Goal: Information Seeking & Learning: Learn about a topic

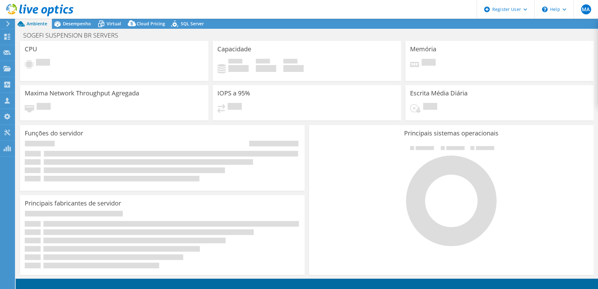
select select "USD"
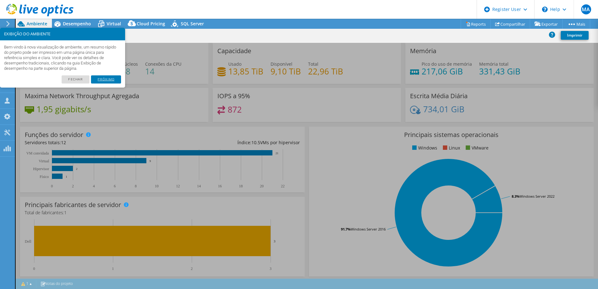
click at [108, 75] on link "Próximo" at bounding box center [106, 79] width 30 height 8
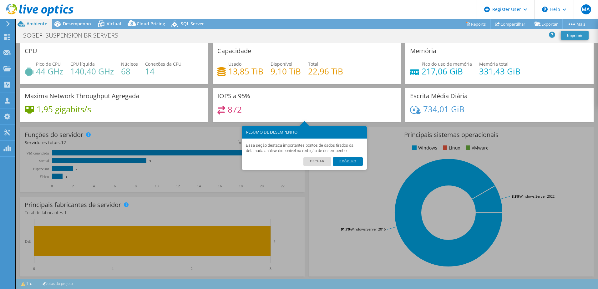
click at [350, 157] on link "Próximo" at bounding box center [348, 161] width 30 height 8
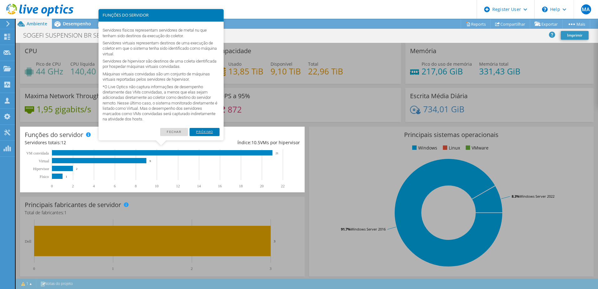
click at [205, 128] on link "Próximo" at bounding box center [205, 132] width 30 height 8
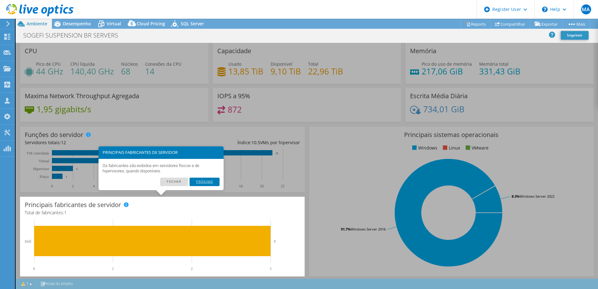
click at [217, 178] on link "Próximo" at bounding box center [205, 182] width 30 height 8
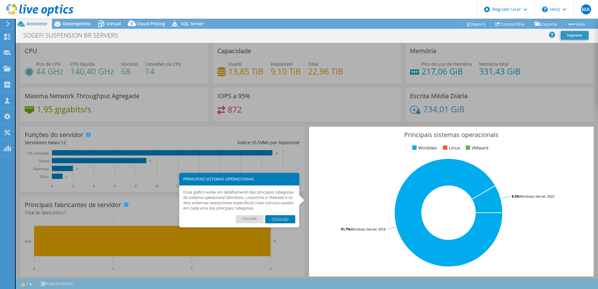
click at [288, 217] on link "Próximo" at bounding box center [280, 219] width 30 height 8
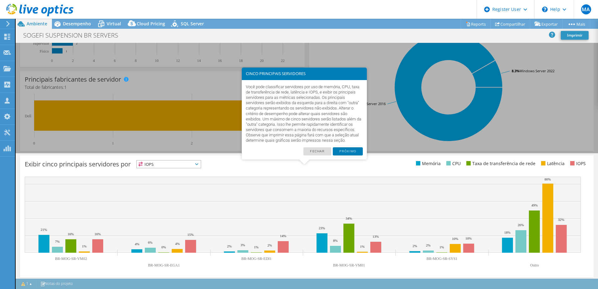
click at [345, 147] on footer "[PERSON_NAME]" at bounding box center [304, 153] width 125 height 13
click at [348, 147] on link "Próximo" at bounding box center [348, 151] width 30 height 8
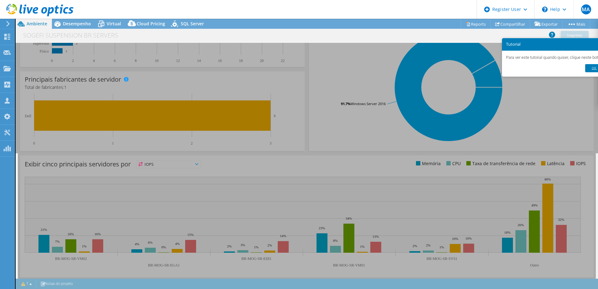
click at [586, 66] on link "Ok" at bounding box center [595, 68] width 18 height 8
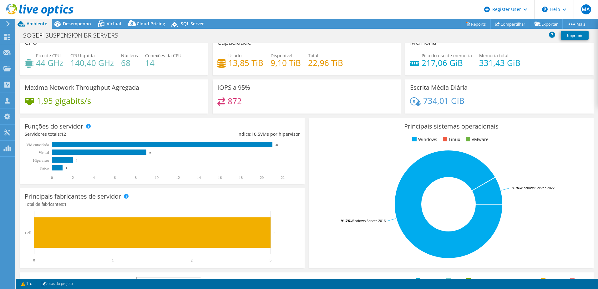
scroll to position [0, 0]
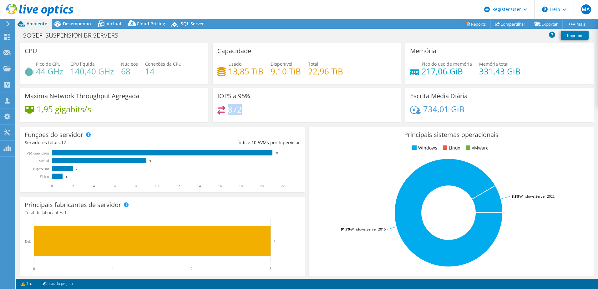
drag, startPoint x: 240, startPoint y: 106, endPoint x: 228, endPoint y: 106, distance: 12.2
click at [228, 106] on h4 "872" at bounding box center [235, 109] width 14 height 7
drag, startPoint x: 228, startPoint y: 106, endPoint x: 287, endPoint y: 101, distance: 59.6
click at [286, 106] on div "872" at bounding box center [306, 112] width 179 height 13
click at [67, 150] on rect at bounding box center [162, 152] width 221 height 5
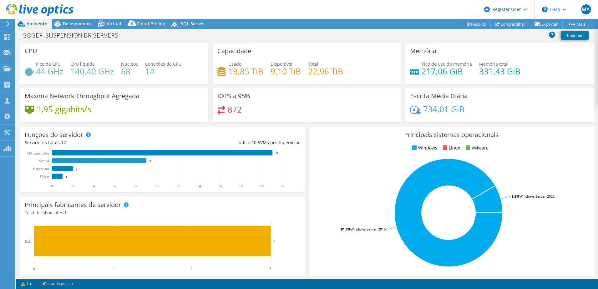
click at [81, 158] on rect at bounding box center [99, 160] width 95 height 5
click at [67, 166] on rect at bounding box center [62, 168] width 21 height 5
click at [71, 26] on div "Desempenho" at bounding box center [74, 24] width 44 height 10
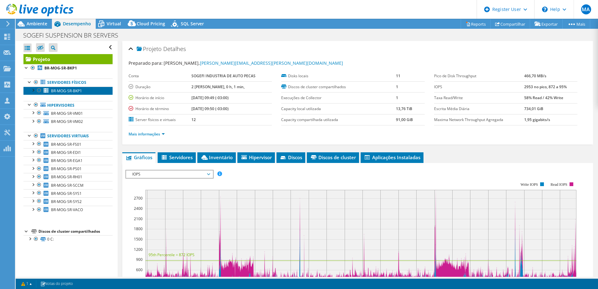
click at [74, 88] on span "BR-MOG-SR-BKP1" at bounding box center [66, 90] width 31 height 5
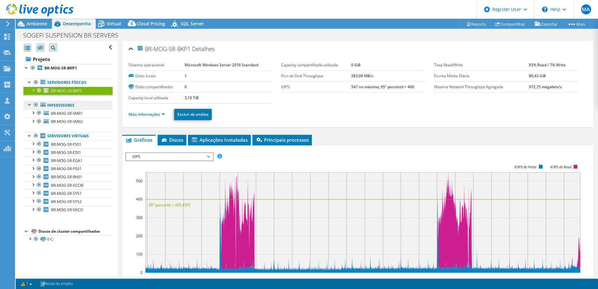
click at [78, 101] on link "Hipervisores" at bounding box center [67, 105] width 89 height 8
click at [73, 111] on span "BR-MOG-SR-VM01" at bounding box center [67, 113] width 32 height 5
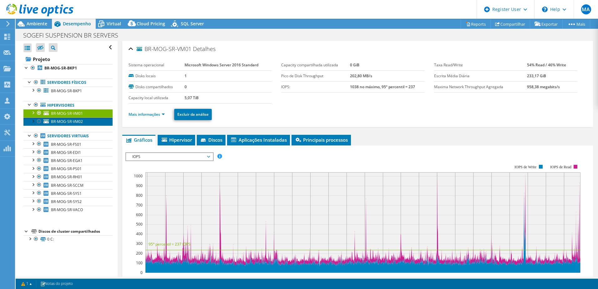
click at [78, 119] on span "BR-MOG-SR-VM02" at bounding box center [67, 121] width 32 height 5
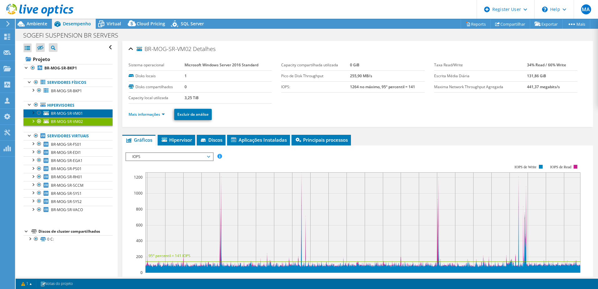
click at [81, 109] on link "BR-MOG-SR-VM01" at bounding box center [67, 113] width 89 height 8
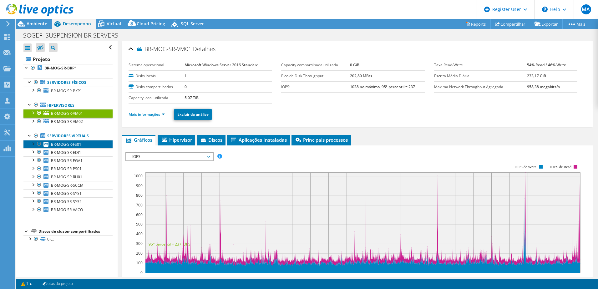
click at [68, 142] on span "BR-MOG-SR-FS01" at bounding box center [66, 144] width 30 height 5
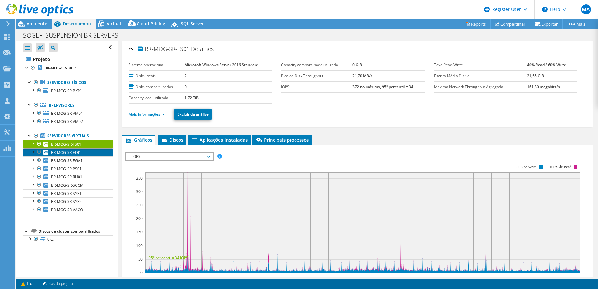
click at [69, 150] on span "BR-MOG-SR-EDI1" at bounding box center [66, 152] width 30 height 5
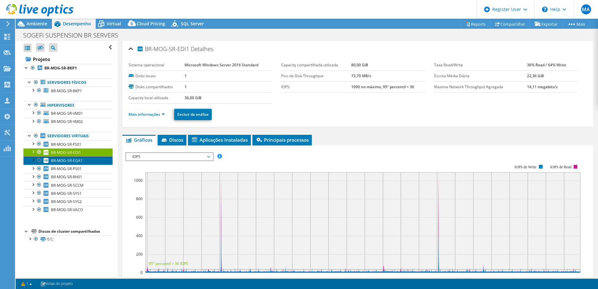
click at [68, 156] on link "BR-MOG-SR-EGA1" at bounding box center [67, 160] width 89 height 8
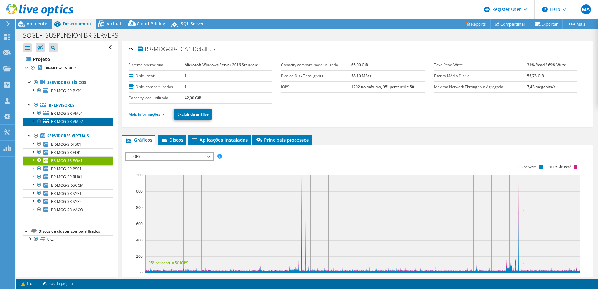
click at [76, 118] on link "BR-MOG-SR-VM02" at bounding box center [67, 122] width 89 height 8
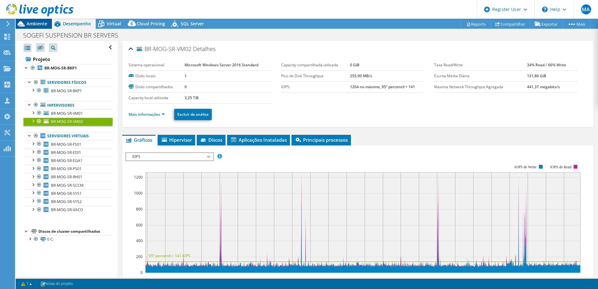
click at [40, 25] on span "Ambiente" at bounding box center [37, 24] width 21 height 6
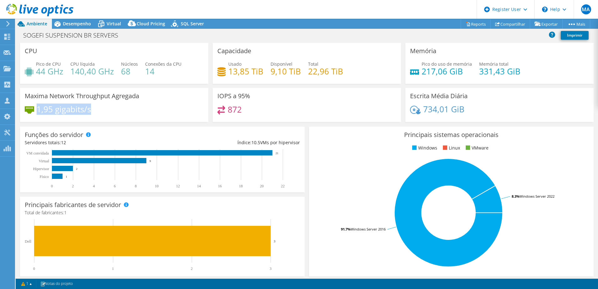
drag, startPoint x: 92, startPoint y: 110, endPoint x: 37, endPoint y: 105, distance: 54.7
click at [37, 106] on div "1,95 gigabits/s" at bounding box center [114, 112] width 179 height 13
drag, startPoint x: 37, startPoint y: 105, endPoint x: 116, endPoint y: 97, distance: 78.9
click at [116, 97] on div "Maxima Network Throughput Agregada 1,95 gigabits/s" at bounding box center [114, 105] width 188 height 34
click at [87, 116] on div "Maxima Network Throughput Agregada 1,95 gigabits/s" at bounding box center [114, 105] width 188 height 34
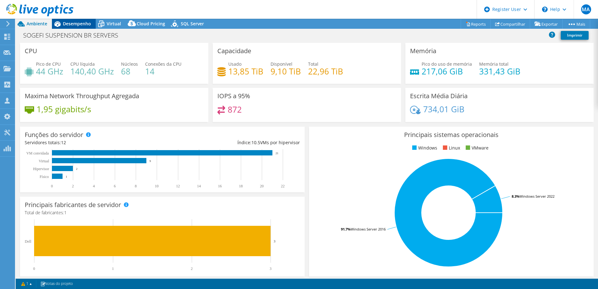
click at [83, 20] on div "Desempenho" at bounding box center [74, 24] width 44 height 10
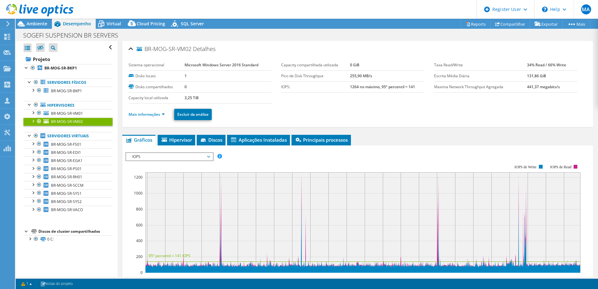
click at [64, 118] on link "BR-MOG-SR-VM02" at bounding box center [67, 122] width 89 height 8
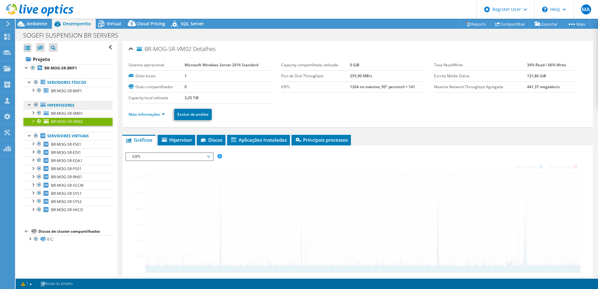
click at [68, 101] on link "Hipervisores" at bounding box center [67, 105] width 89 height 8
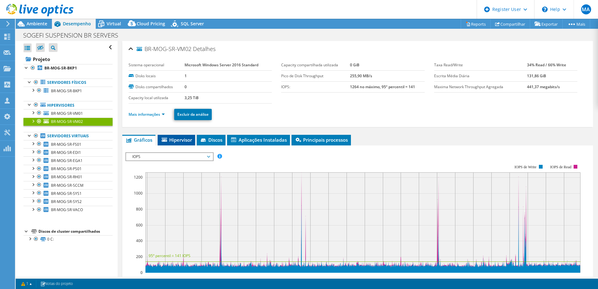
click at [187, 137] on span "Hipervisor" at bounding box center [176, 140] width 31 height 6
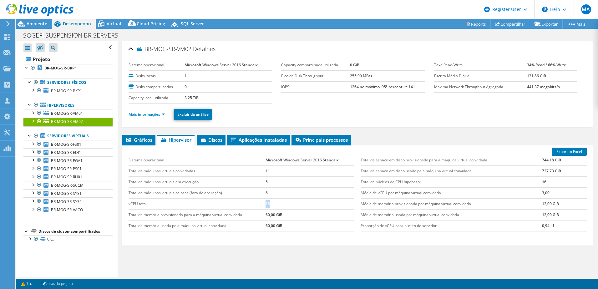
drag, startPoint x: 269, startPoint y: 190, endPoint x: 261, endPoint y: 191, distance: 8.8
click at [261, 198] on tr "vCPU total 15" at bounding box center [242, 203] width 226 height 11
click at [301, 138] on icon at bounding box center [299, 140] width 6 height 4
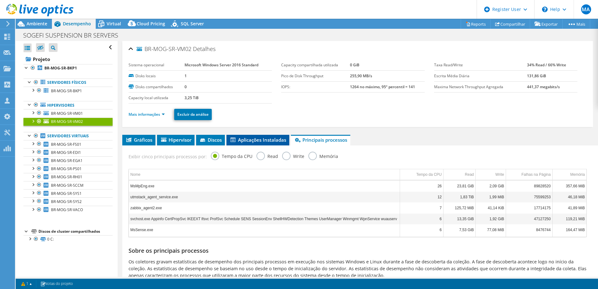
click at [274, 137] on span "Aplicações Instaladas" at bounding box center [258, 140] width 57 height 6
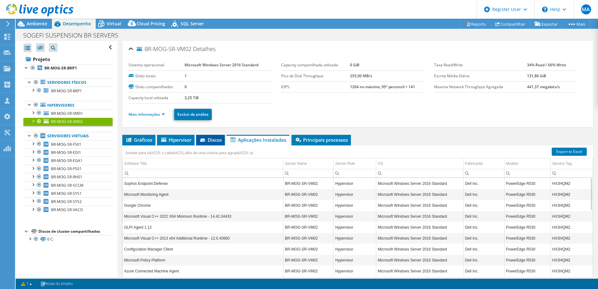
click at [220, 137] on span "Discos" at bounding box center [210, 140] width 23 height 6
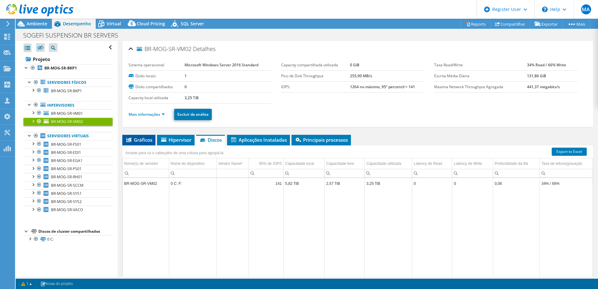
click at [138, 137] on span "Gráficos" at bounding box center [138, 140] width 27 height 6
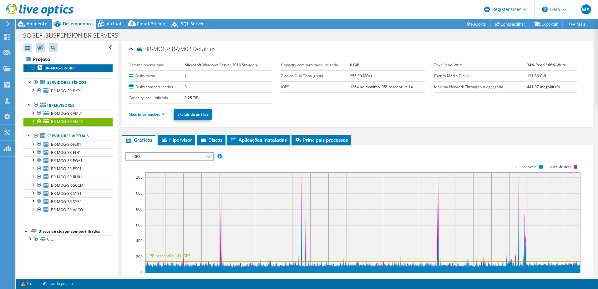
click at [69, 65] on b "BR-MOG-SR-BKP1" at bounding box center [60, 67] width 33 height 5
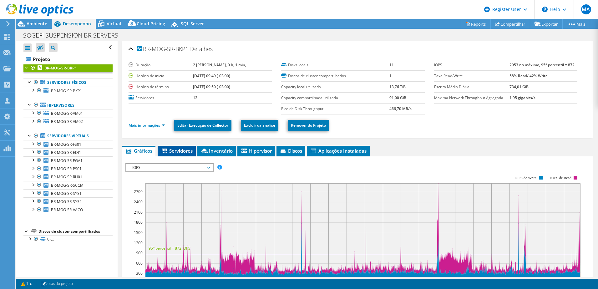
click at [183, 148] on span "Servidores" at bounding box center [177, 151] width 32 height 6
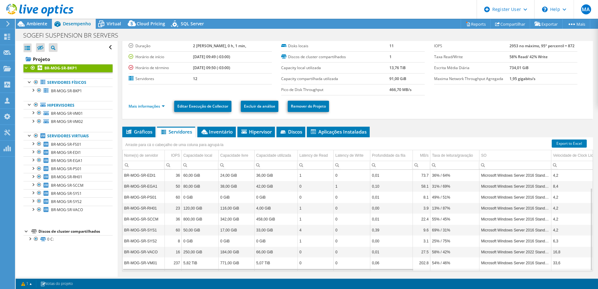
scroll to position [28, 0]
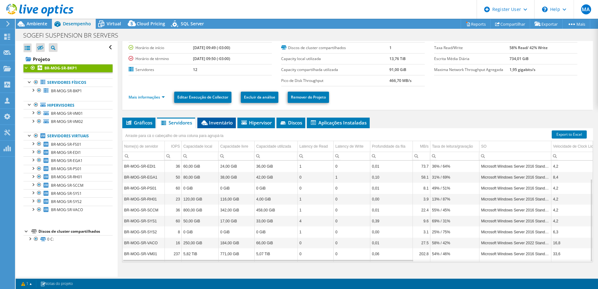
click at [212, 120] on span "Inventário" at bounding box center [217, 123] width 32 height 6
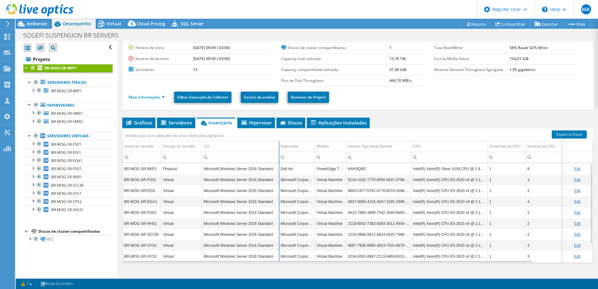
drag, startPoint x: 274, startPoint y: 136, endPoint x: 279, endPoint y: 135, distance: 4.6
click at [279, 135] on div "Arraste para cá o cabeçalho de [PERSON_NAME] para agrupá-la Nome do servidor Fu…" at bounding box center [357, 195] width 471 height 135
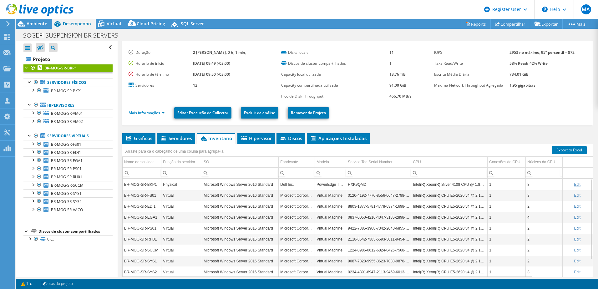
scroll to position [0, 0]
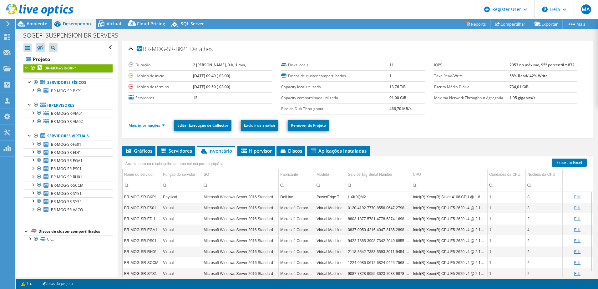
click at [32, 64] on div at bounding box center [33, 68] width 6 height 8
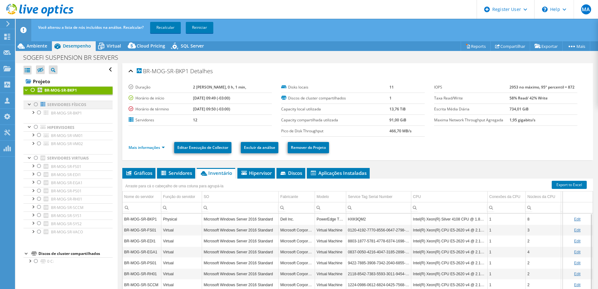
click at [36, 101] on div at bounding box center [36, 105] width 6 height 8
click at [43, 43] on span "Ambiente" at bounding box center [37, 46] width 21 height 6
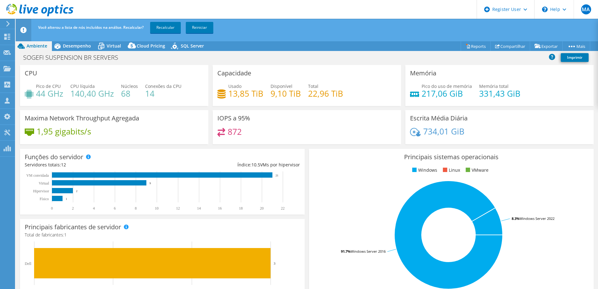
click at [443, 90] on h4 "217,06 GiB" at bounding box center [447, 93] width 50 height 7
click at [191, 45] on span "SQL Server" at bounding box center [192, 46] width 23 height 6
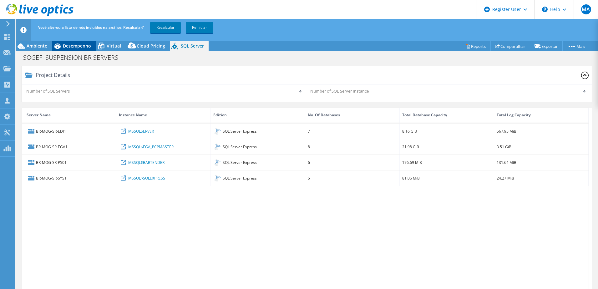
click at [67, 41] on div "Desempenho" at bounding box center [74, 46] width 44 height 10
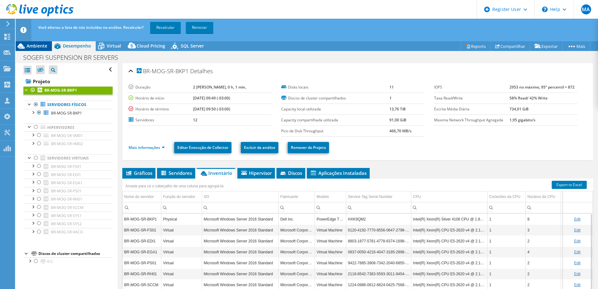
click at [42, 49] on div "Ambiente" at bounding box center [34, 46] width 36 height 10
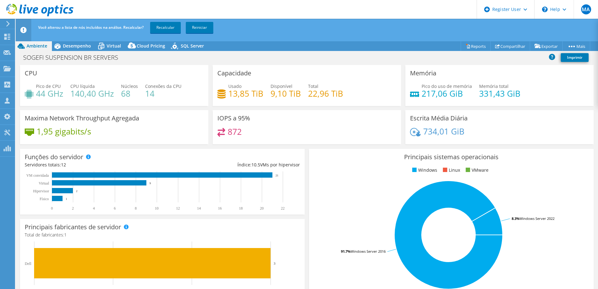
click at [454, 96] on div "Pico do uso de memória 217,06 GiB Memória total 331,43 GiB" at bounding box center [499, 93] width 179 height 20
click at [453, 97] on div "Pico do uso de memória 217,06 GiB Memória total 331,43 GiB" at bounding box center [499, 93] width 179 height 20
click at [86, 47] on span "Desempenho" at bounding box center [77, 46] width 28 height 6
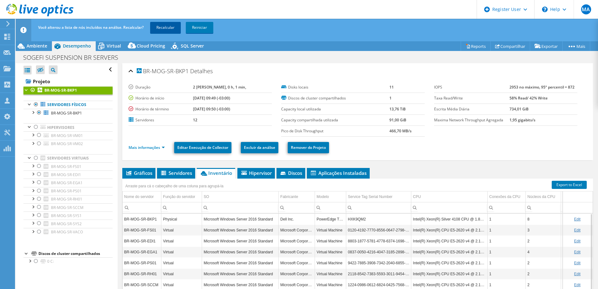
click at [171, 27] on link "Recalcular" at bounding box center [165, 27] width 31 height 11
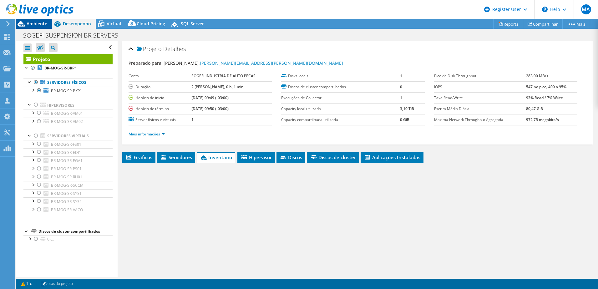
click at [30, 21] on span "Ambiente" at bounding box center [37, 24] width 21 height 6
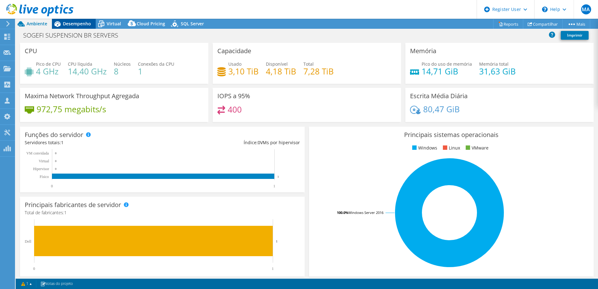
click at [78, 23] on span "Desempenho" at bounding box center [77, 24] width 28 height 6
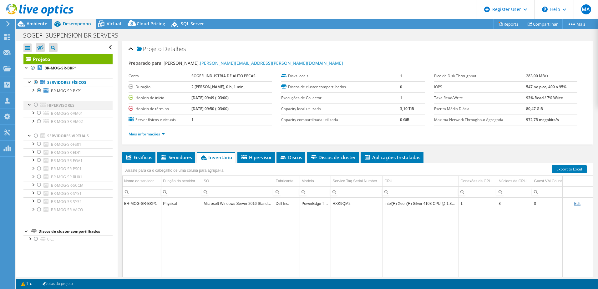
click at [36, 101] on div at bounding box center [36, 105] width 6 height 8
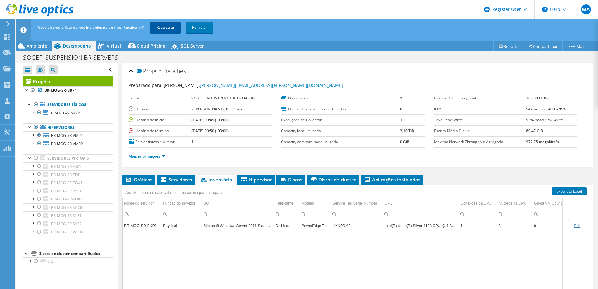
click at [163, 27] on link "Recalcular" at bounding box center [165, 27] width 31 height 11
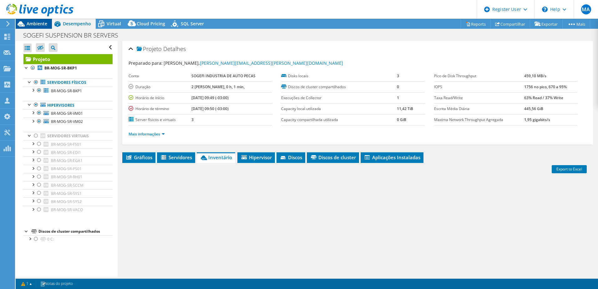
click at [38, 24] on span "Ambiente" at bounding box center [37, 24] width 21 height 6
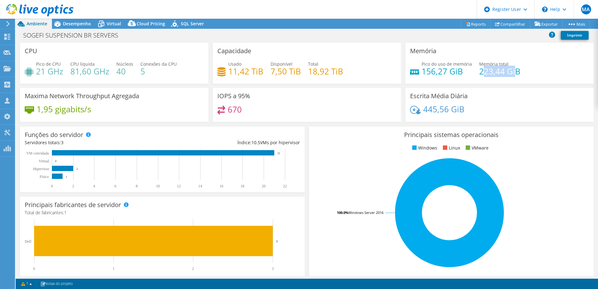
drag, startPoint x: 479, startPoint y: 71, endPoint x: 512, endPoint y: 69, distance: 32.9
click at [512, 69] on h4 "223,44 GiB" at bounding box center [499, 71] width 41 height 7
click at [62, 28] on icon at bounding box center [57, 23] width 11 height 11
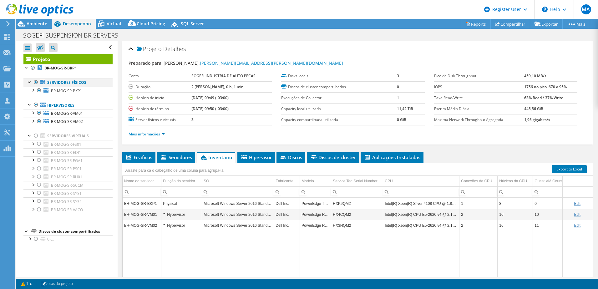
click at [36, 79] on div at bounding box center [36, 83] width 6 height 8
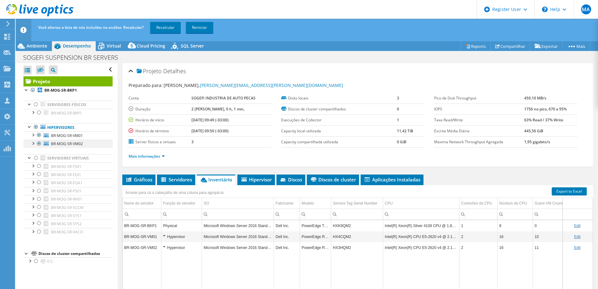
click at [38, 140] on div at bounding box center [39, 144] width 6 height 8
click at [171, 23] on link "Recalcular" at bounding box center [165, 27] width 31 height 11
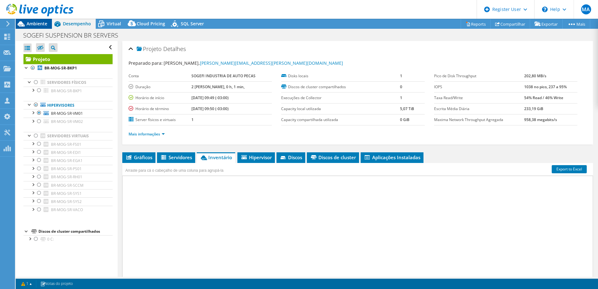
click at [41, 26] on div "Ambiente" at bounding box center [34, 24] width 36 height 10
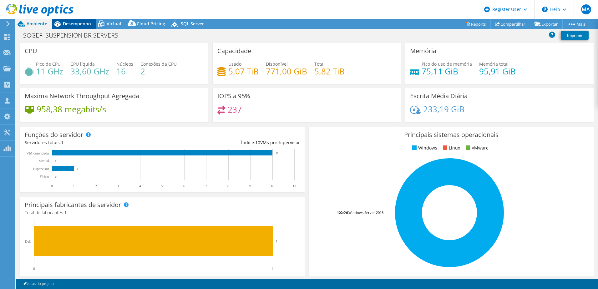
click at [56, 23] on icon at bounding box center [57, 23] width 11 height 11
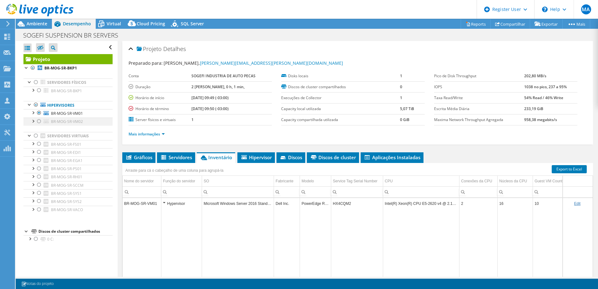
click at [40, 118] on div at bounding box center [39, 122] width 6 height 8
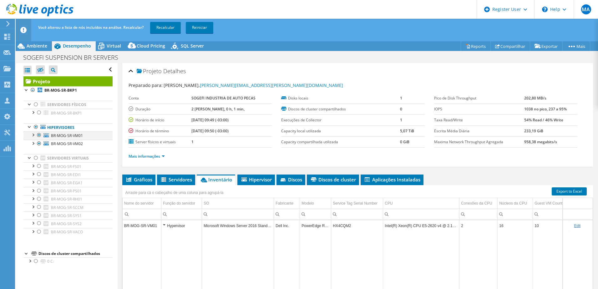
click at [38, 131] on div at bounding box center [39, 135] width 6 height 8
click at [157, 26] on link "Recalcular" at bounding box center [165, 27] width 31 height 11
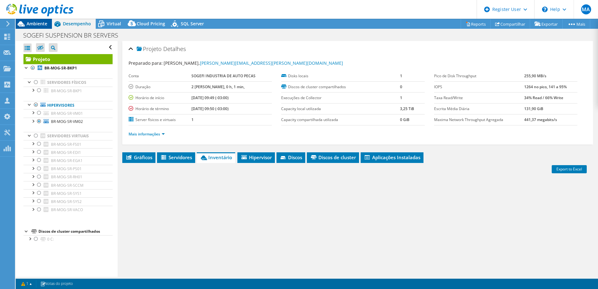
click at [47, 26] on div "Ambiente" at bounding box center [34, 24] width 36 height 10
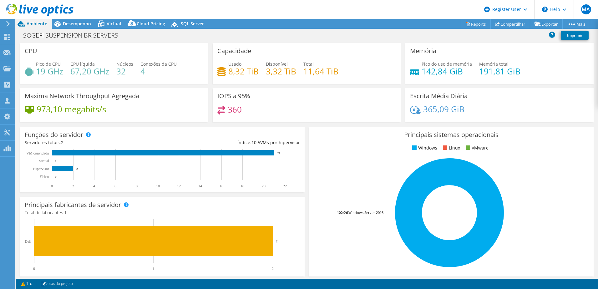
select select "USD"
click at [82, 27] on div "Desempenho" at bounding box center [74, 24] width 44 height 10
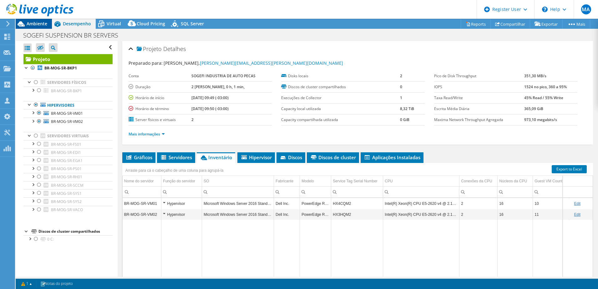
drag, startPoint x: 82, startPoint y: 27, endPoint x: 46, endPoint y: 24, distance: 36.8
click at [46, 24] on span "Ambiente" at bounding box center [37, 24] width 21 height 6
